Goal: Transaction & Acquisition: Purchase product/service

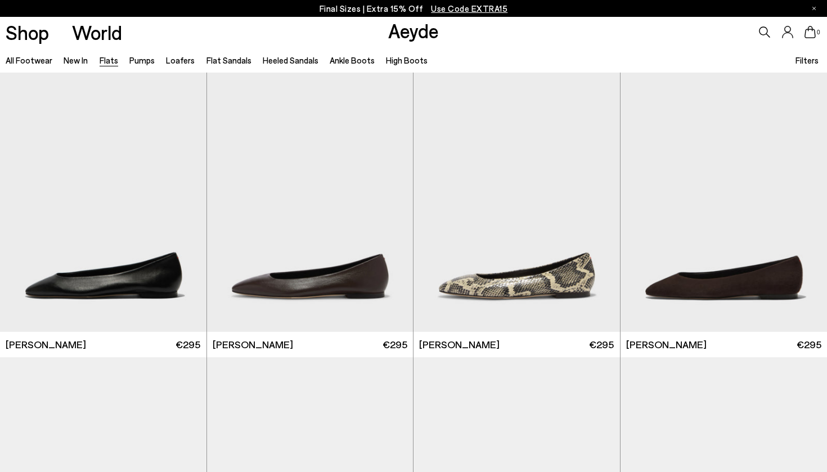
click at [815, 61] on span "Filters" at bounding box center [806, 60] width 23 height 10
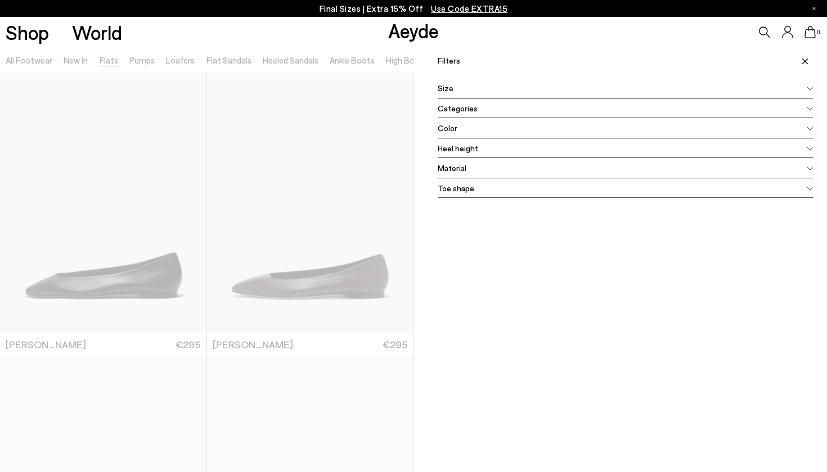
click at [455, 131] on span "Color" at bounding box center [448, 128] width 20 height 12
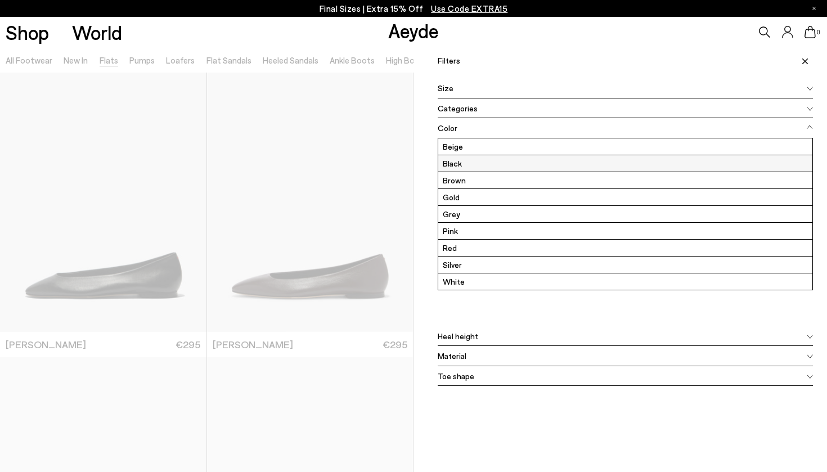
click at [458, 160] on label "Black" at bounding box center [625, 163] width 374 height 16
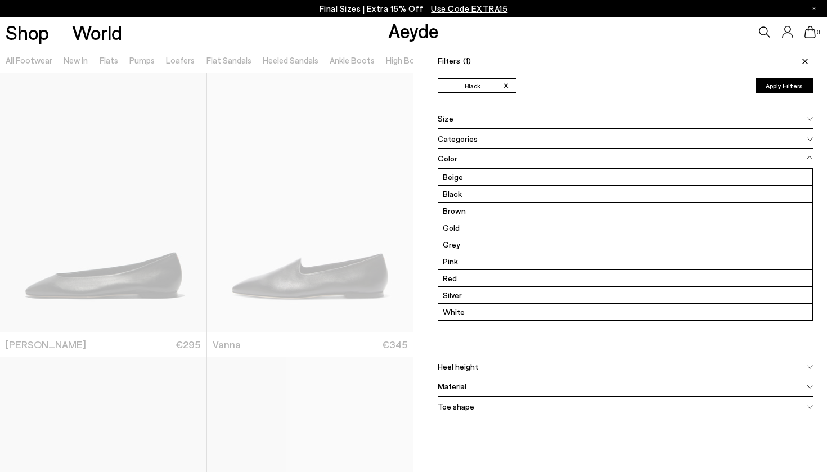
click at [499, 326] on div "Color Beige Black Brown Gold Grey Pink Red" at bounding box center [625, 253] width 375 height 208
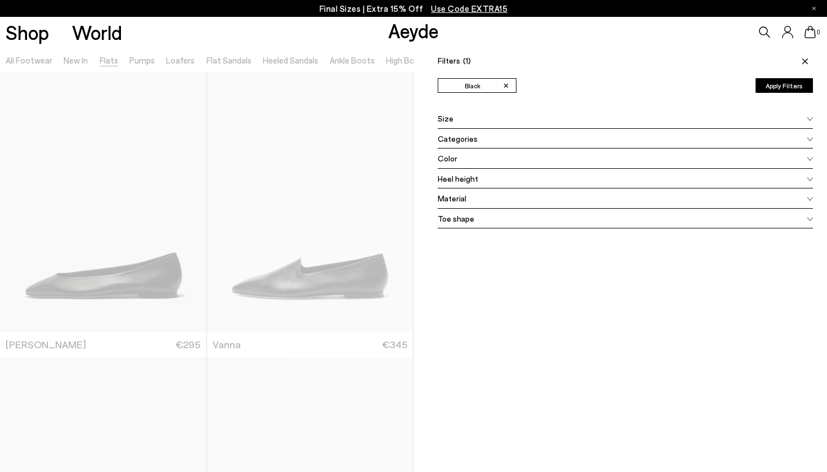
click at [453, 222] on span "Toe shape" at bounding box center [456, 219] width 37 height 12
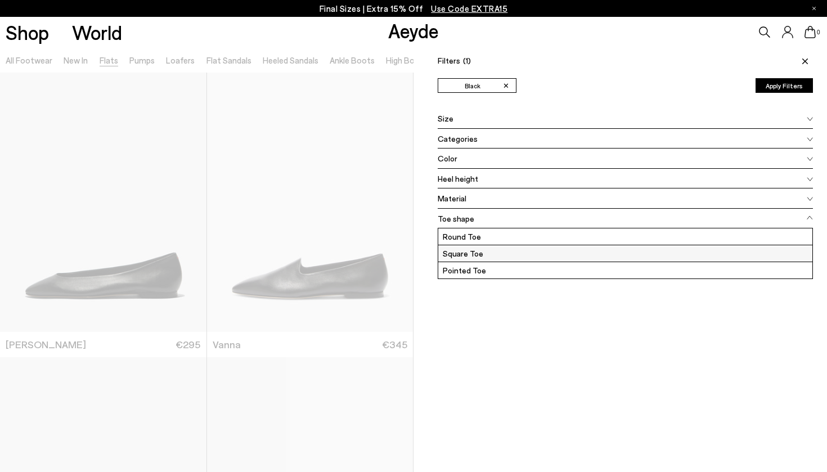
click at [464, 253] on label "Square Toe" at bounding box center [625, 253] width 374 height 16
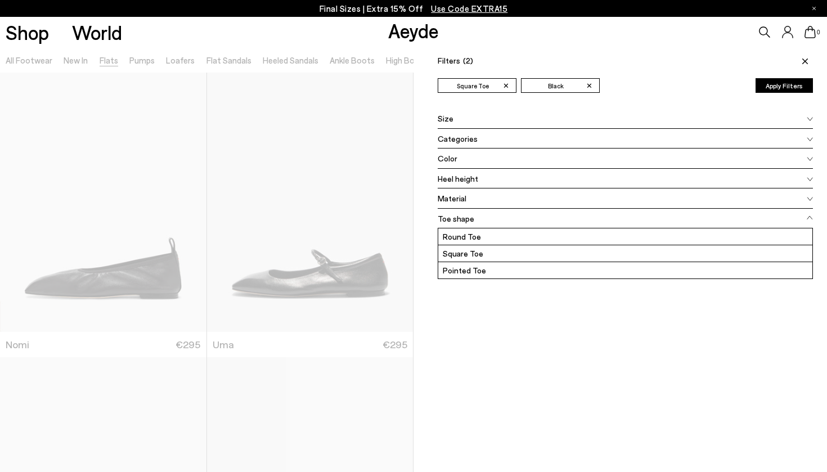
click at [511, 314] on div "Filters (2) ✕ Square Toe ✕ Black Apply filters ✕ Square Toe ✕ Black Apply Filte…" at bounding box center [619, 283] width 413 height 472
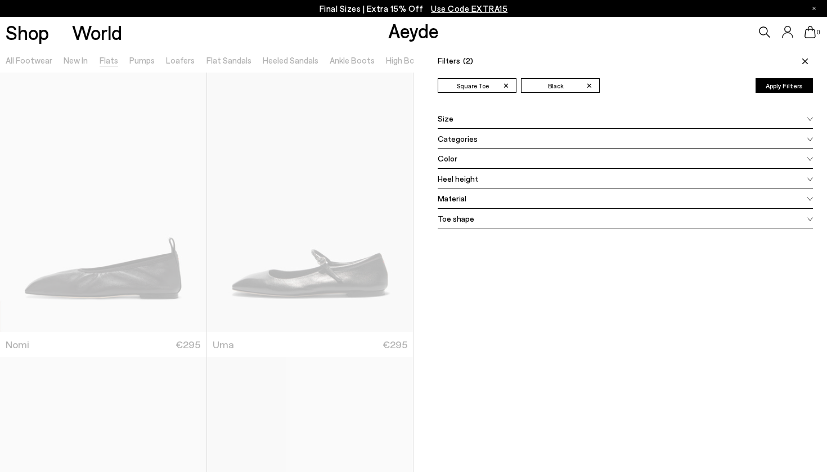
click at [776, 83] on button "Apply Filters" at bounding box center [783, 85] width 57 height 15
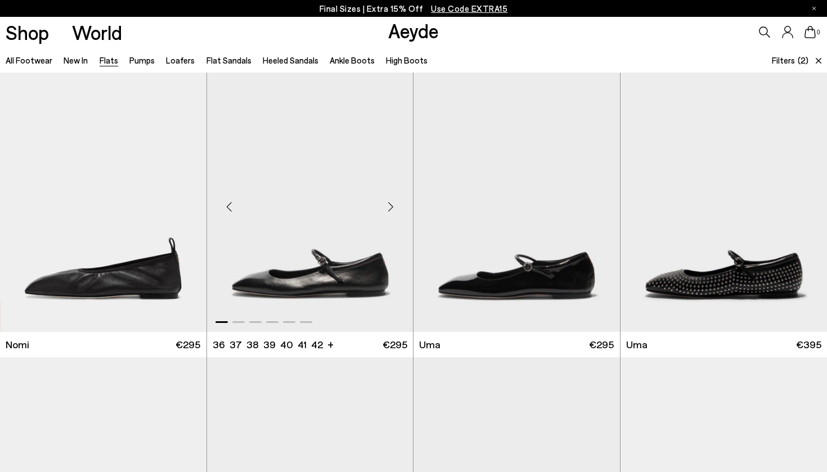
click at [393, 204] on div "Next slide" at bounding box center [391, 207] width 34 height 34
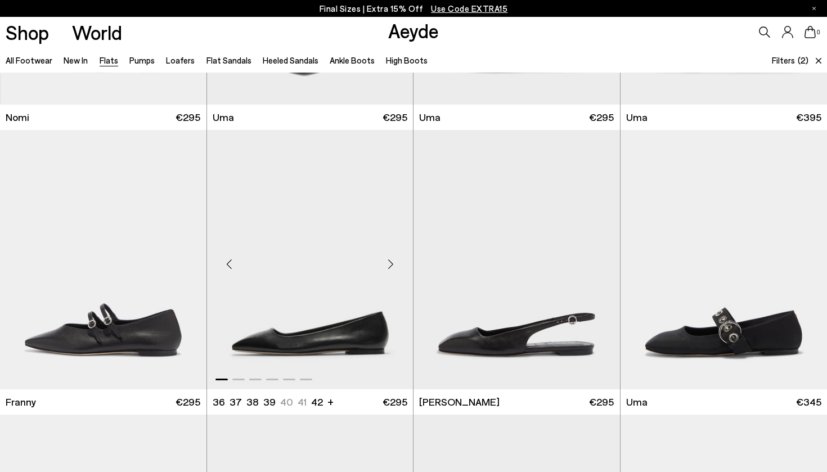
scroll to position [228, 0]
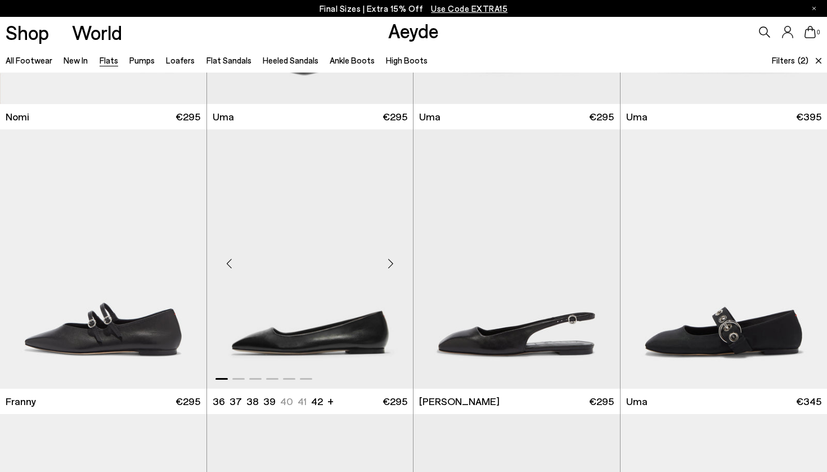
click at [392, 264] on div "Next slide" at bounding box center [391, 263] width 34 height 34
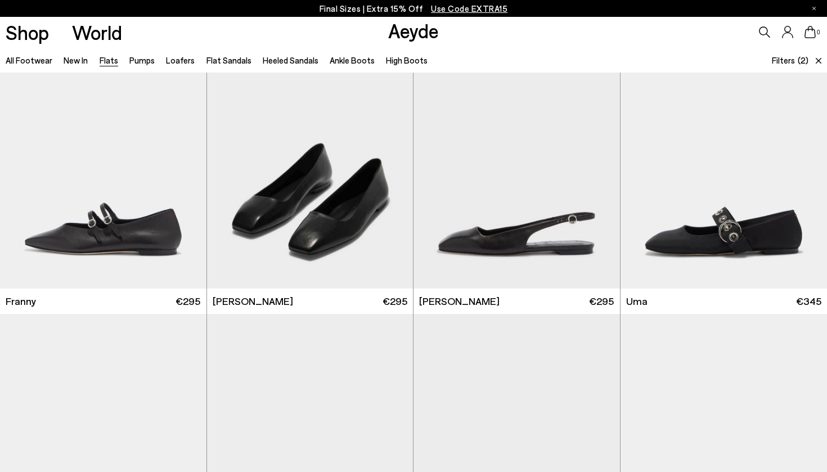
scroll to position [317, 0]
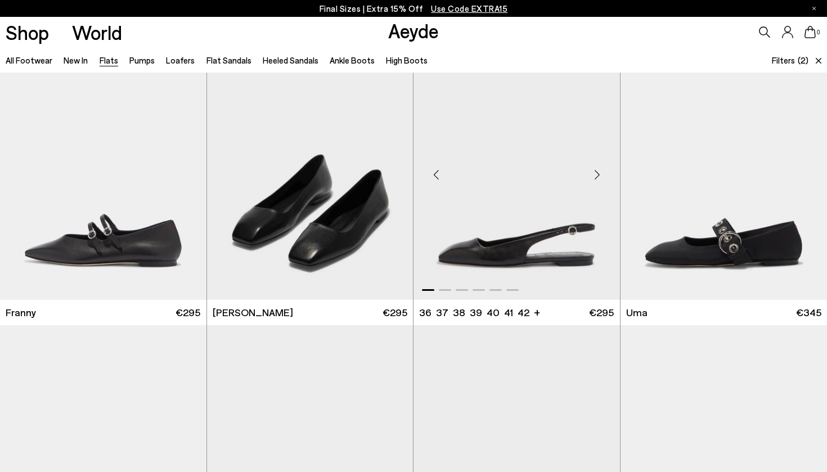
click at [601, 173] on div "Next slide" at bounding box center [598, 175] width 34 height 34
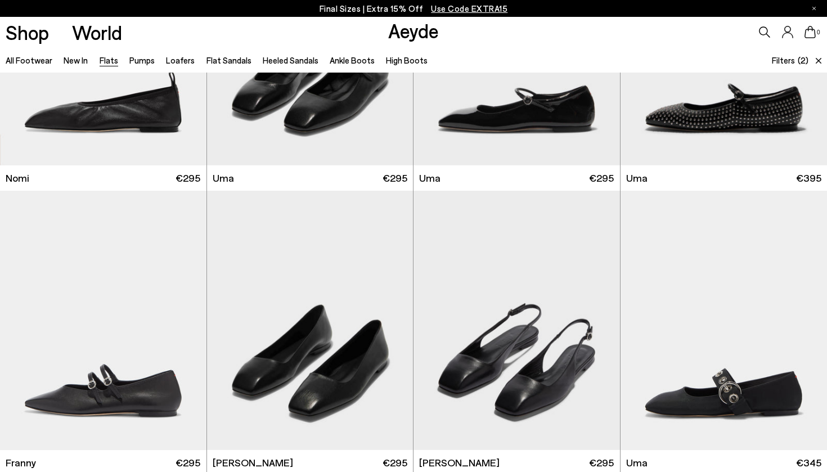
scroll to position [162, 0]
